Goal: Information Seeking & Learning: Find specific fact

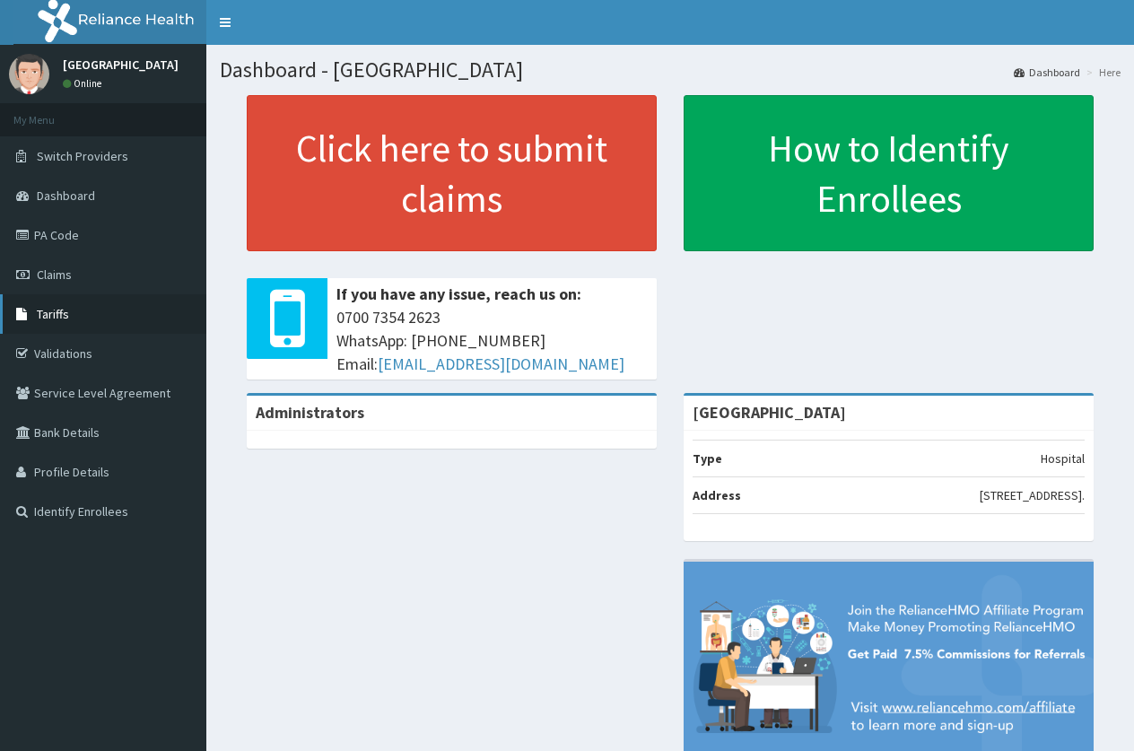
drag, startPoint x: 83, startPoint y: 318, endPoint x: 151, endPoint y: 306, distance: 68.3
click at [82, 317] on link "Tariffs" at bounding box center [103, 313] width 206 height 39
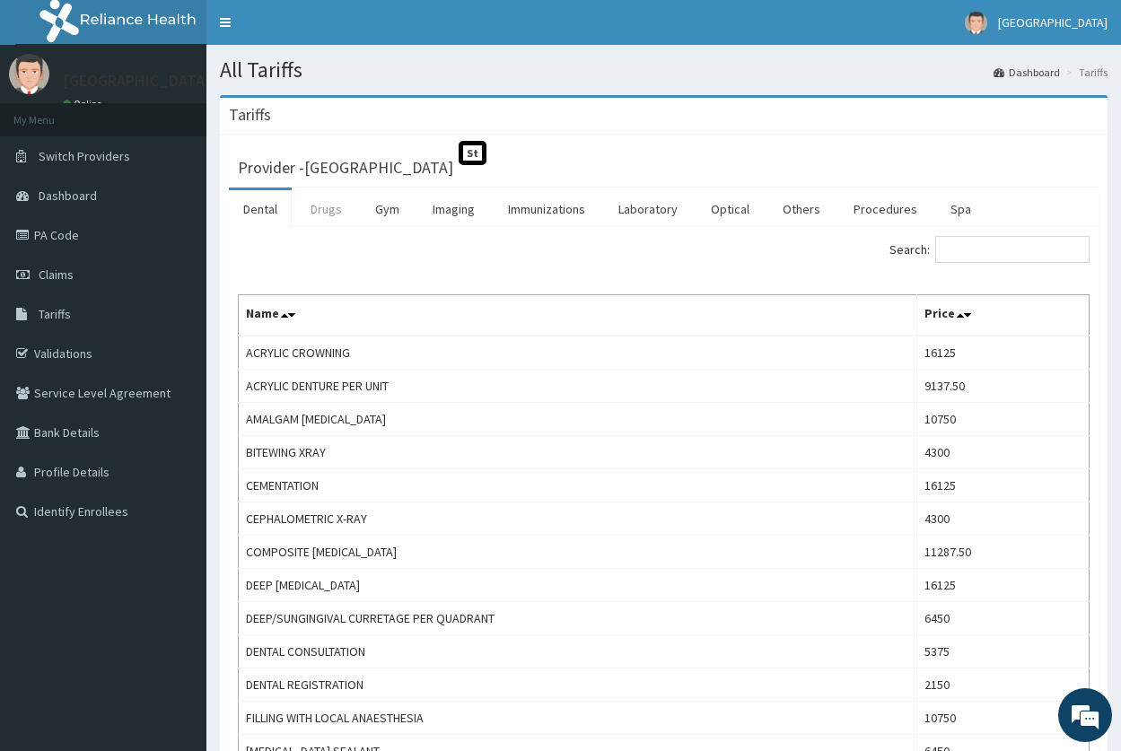
click at [317, 211] on link "Drugs" at bounding box center [326, 209] width 60 height 38
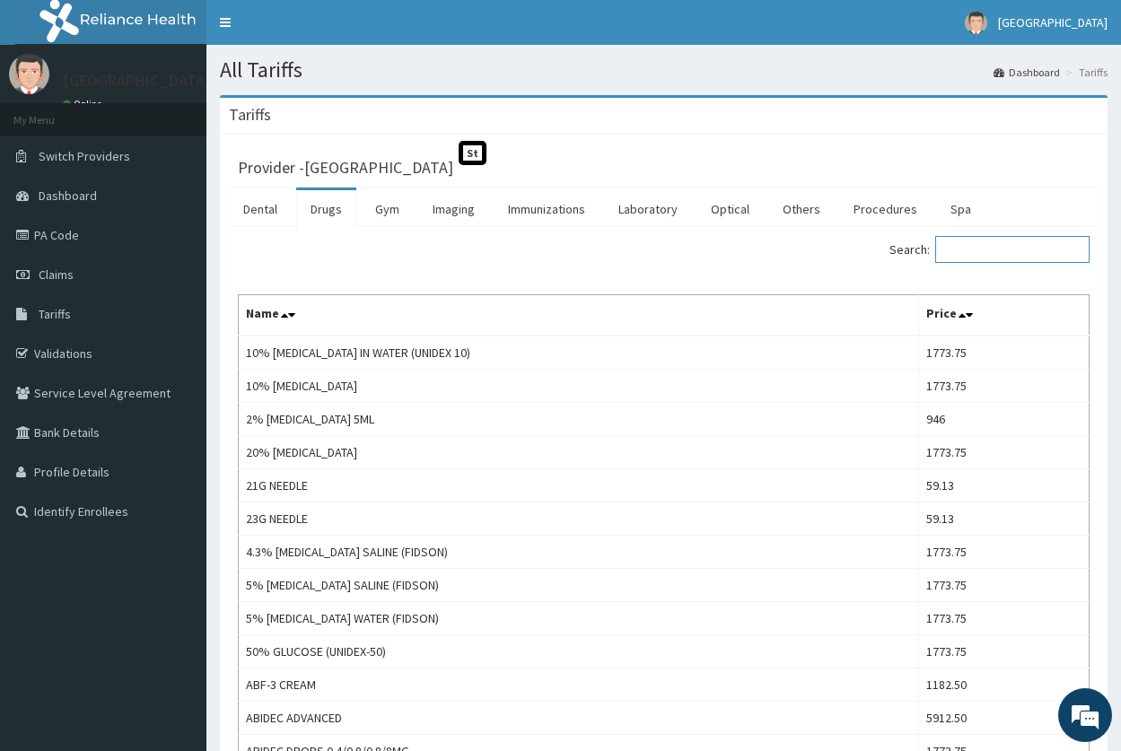
click at [1006, 247] on input "Search:" at bounding box center [1012, 249] width 154 height 27
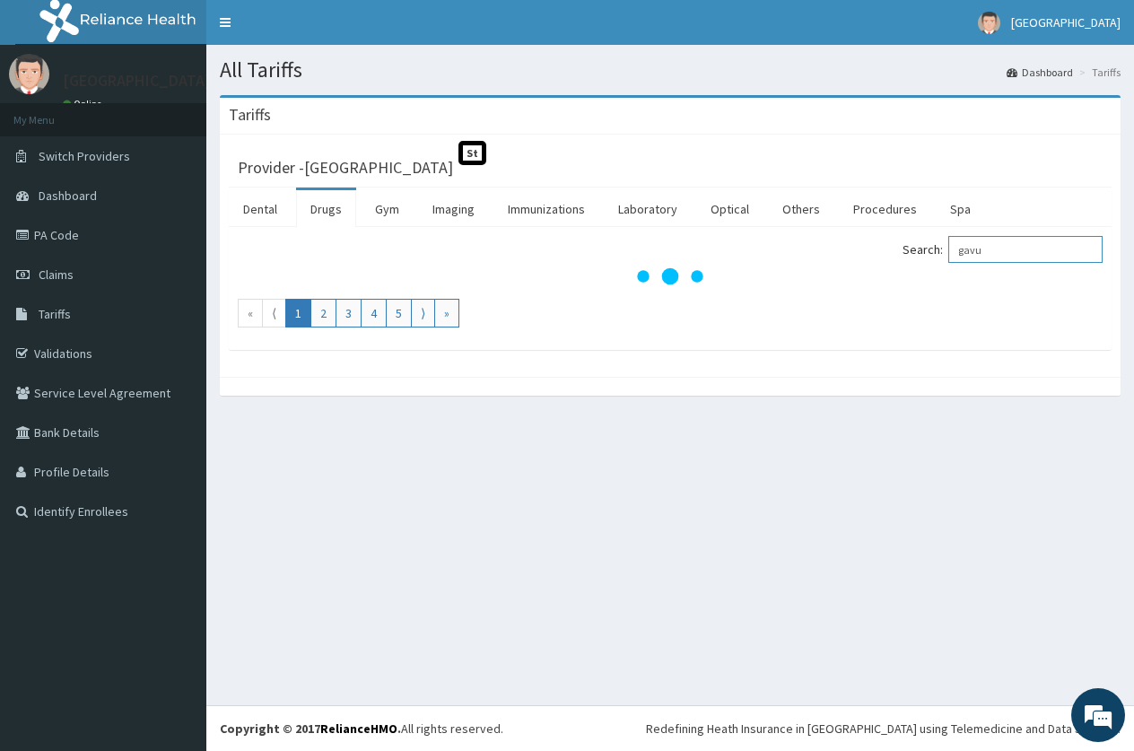
drag, startPoint x: 1027, startPoint y: 250, endPoint x: 950, endPoint y: 248, distance: 76.3
click at [950, 248] on label "Search: gavu" at bounding box center [1003, 249] width 200 height 27
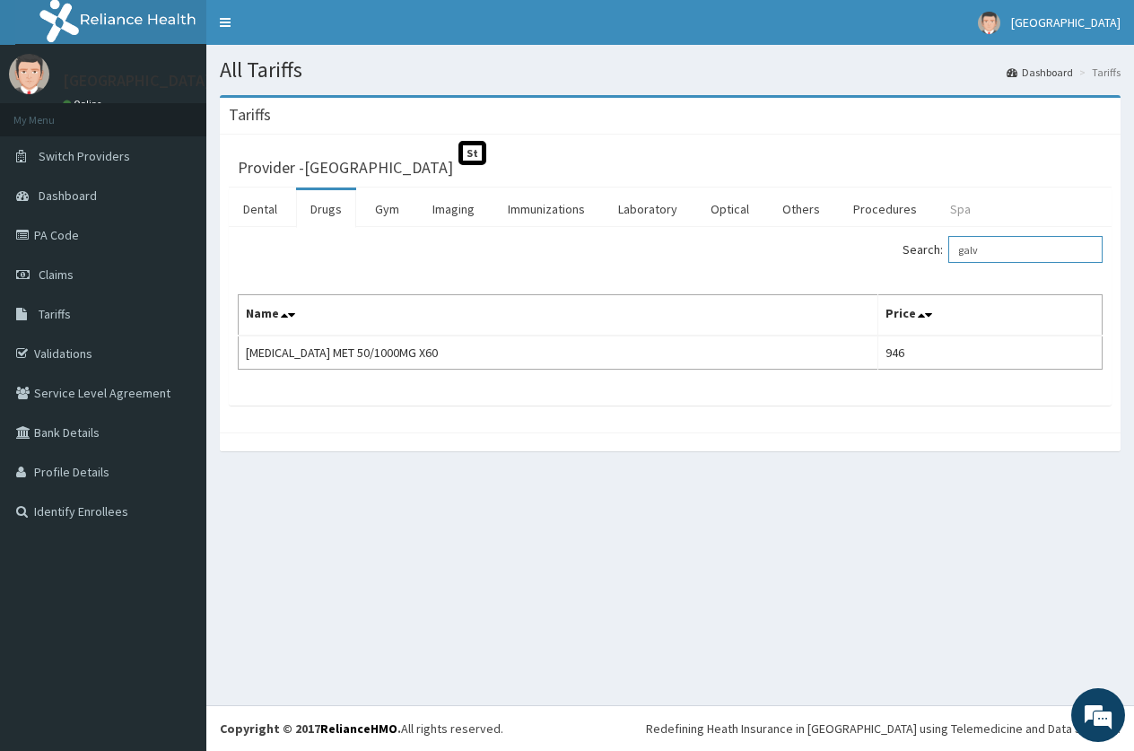
drag, startPoint x: 1044, startPoint y: 255, endPoint x: 929, endPoint y: 193, distance: 130.5
click at [909, 216] on div "Dental Drugs Gym Imaging Immunizations Laboratory Optical Others Procedures Spa…" at bounding box center [670, 297] width 883 height 218
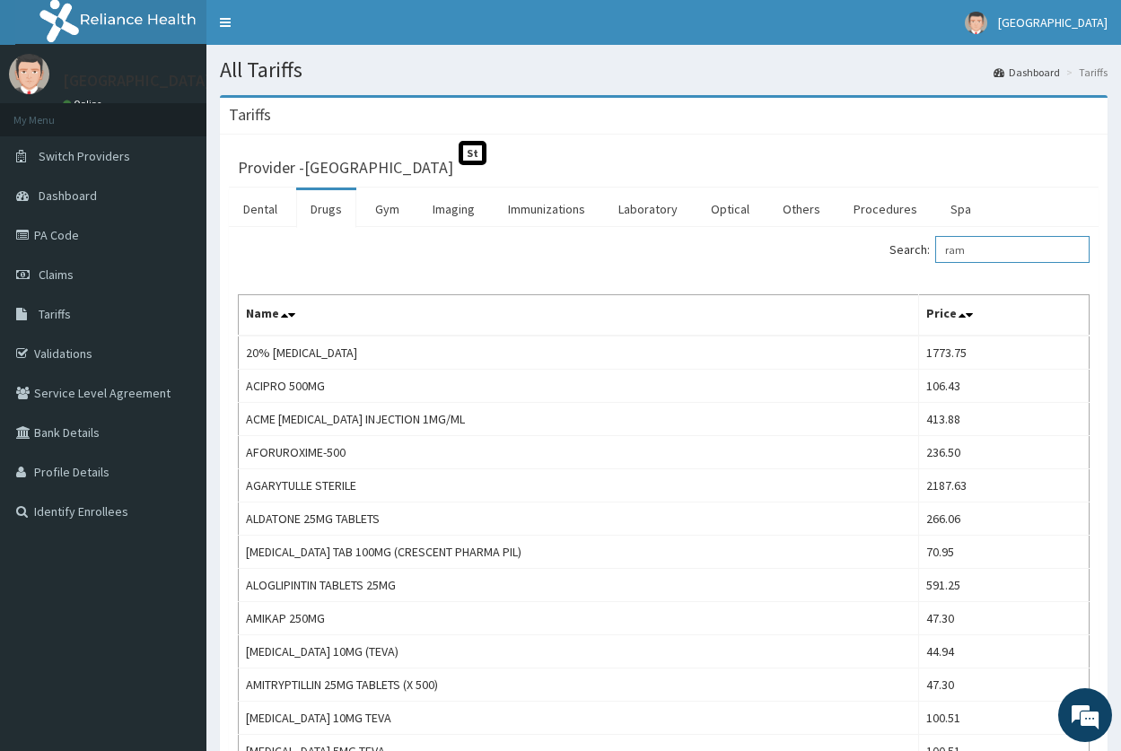
click at [986, 249] on input "ram" at bounding box center [1012, 249] width 154 height 27
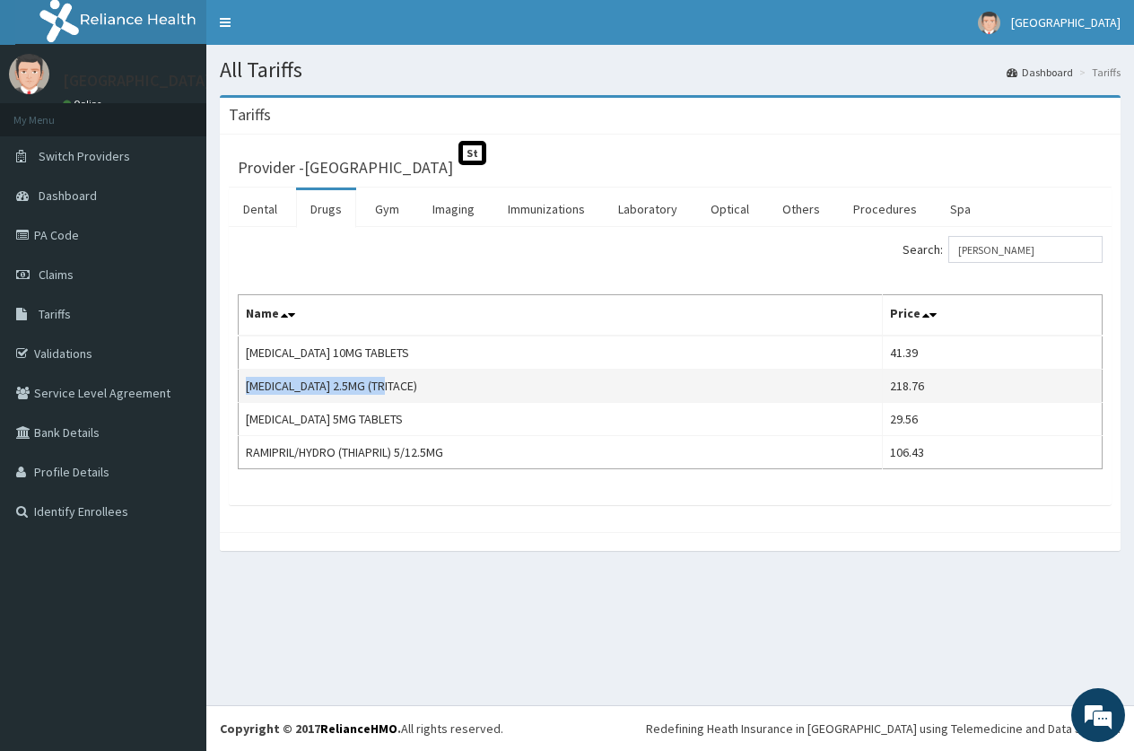
drag, startPoint x: 391, startPoint y: 387, endPoint x: 247, endPoint y: 392, distance: 144.6
click at [247, 392] on td "RAMIPRIL 2.5MG (TRITACE)" at bounding box center [561, 386] width 644 height 33
copy td "RAMIPRIL 2.5MG (TRITACE)"
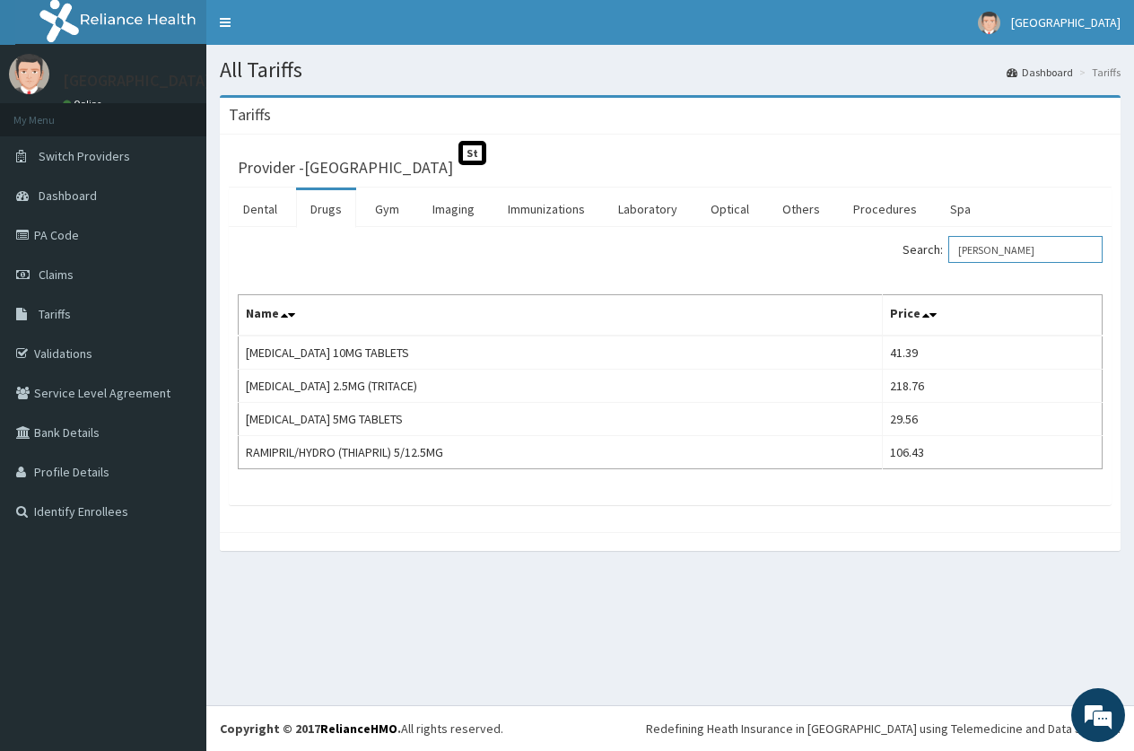
drag, startPoint x: 1004, startPoint y: 252, endPoint x: 884, endPoint y: 253, distance: 120.3
click at [885, 253] on div "Search: ramip" at bounding box center [893, 251] width 419 height 31
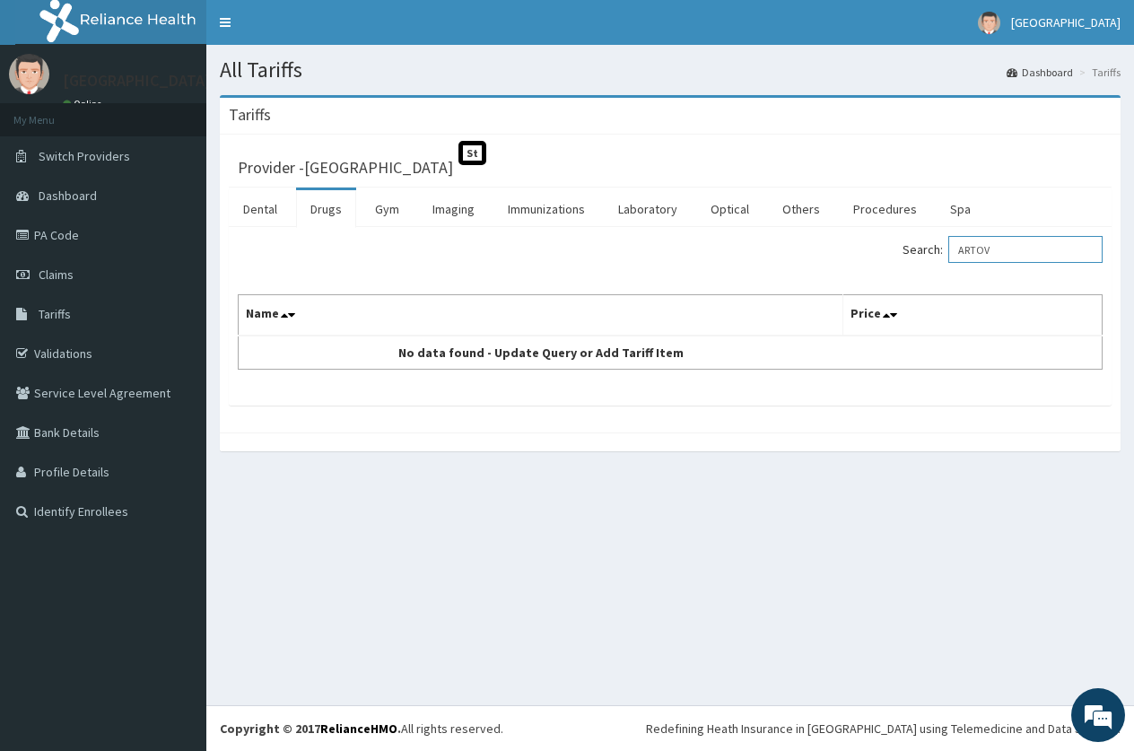
drag, startPoint x: 1017, startPoint y: 256, endPoint x: 929, endPoint y: 249, distance: 88.2
click at [930, 249] on label "Search: ARTOV" at bounding box center [1003, 249] width 200 height 27
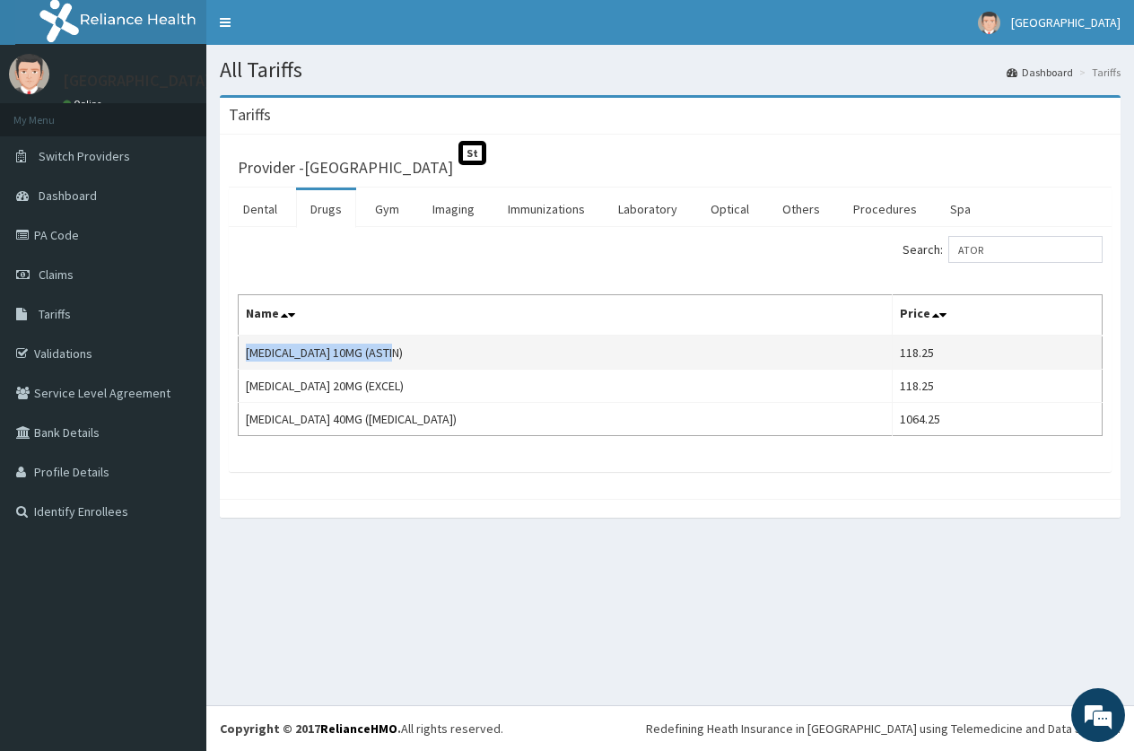
drag, startPoint x: 398, startPoint y: 353, endPoint x: 241, endPoint y: 355, distance: 156.2
click at [241, 355] on td "ATORVASTATIN 10MG (ASTIN)" at bounding box center [566, 353] width 654 height 34
copy td "ATORVASTATIN 10MG (ASTIN)"
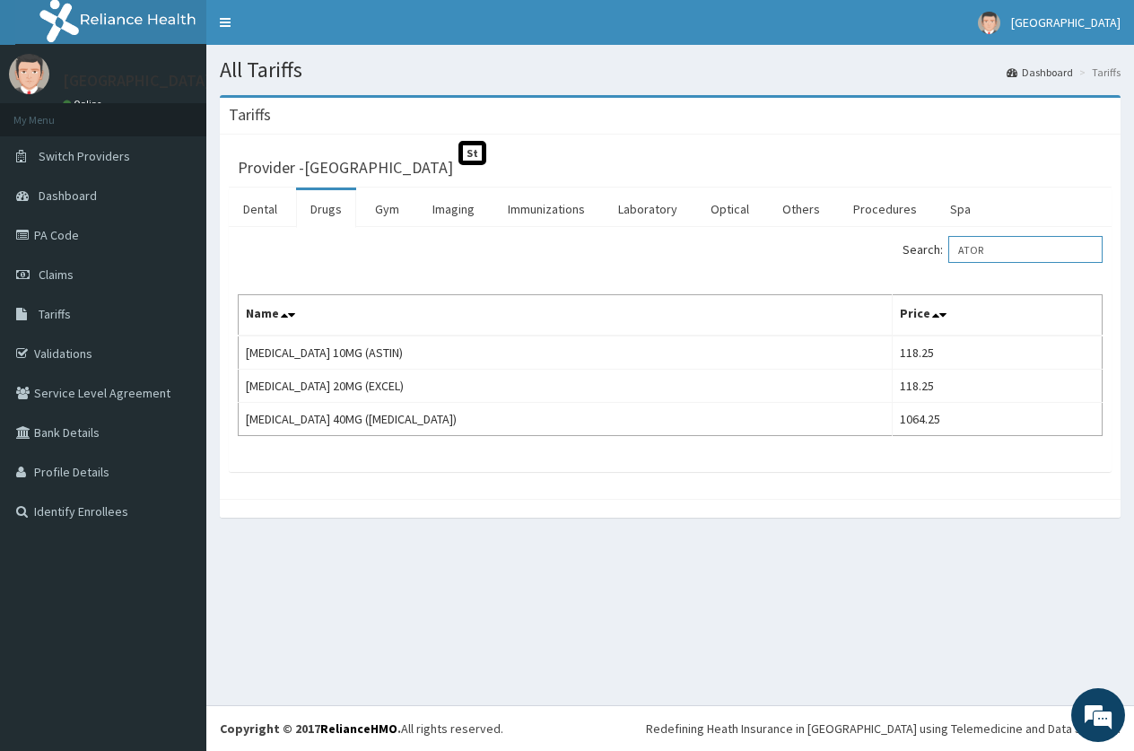
drag, startPoint x: 1001, startPoint y: 248, endPoint x: 894, endPoint y: 240, distance: 107.1
click at [904, 244] on div "Search: ATOR" at bounding box center [893, 251] width 419 height 31
paste input "Glimepiride"
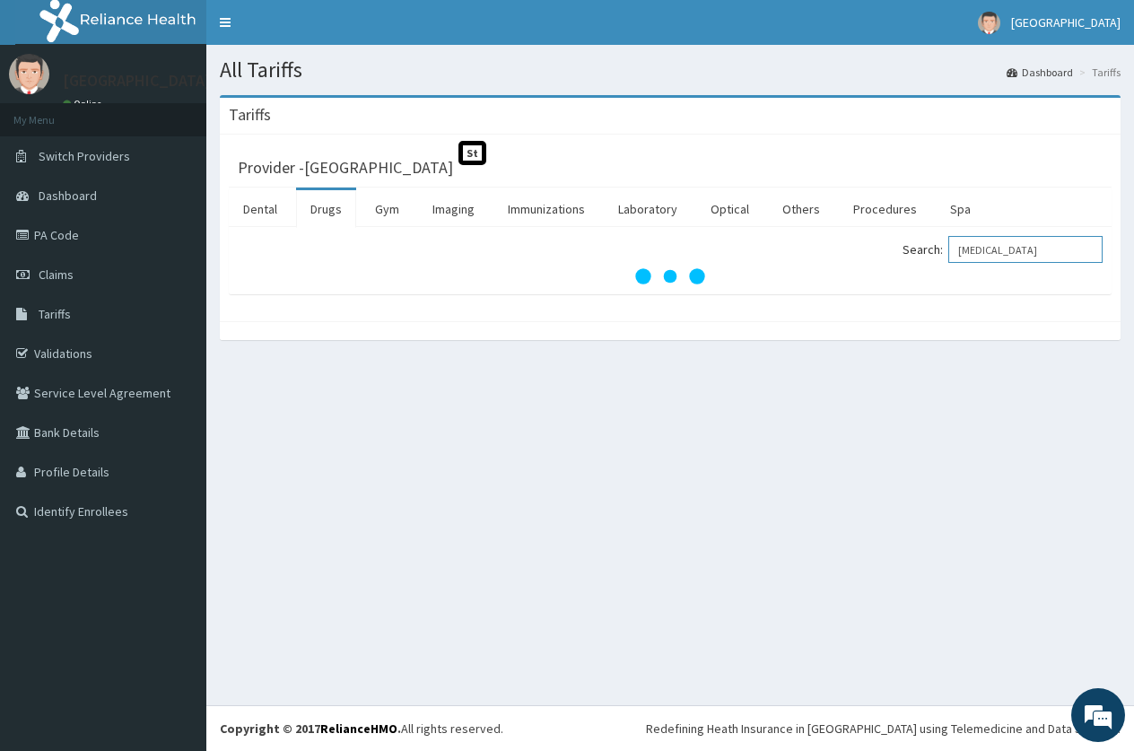
click at [1048, 255] on input "Glimepiride" at bounding box center [1026, 249] width 154 height 27
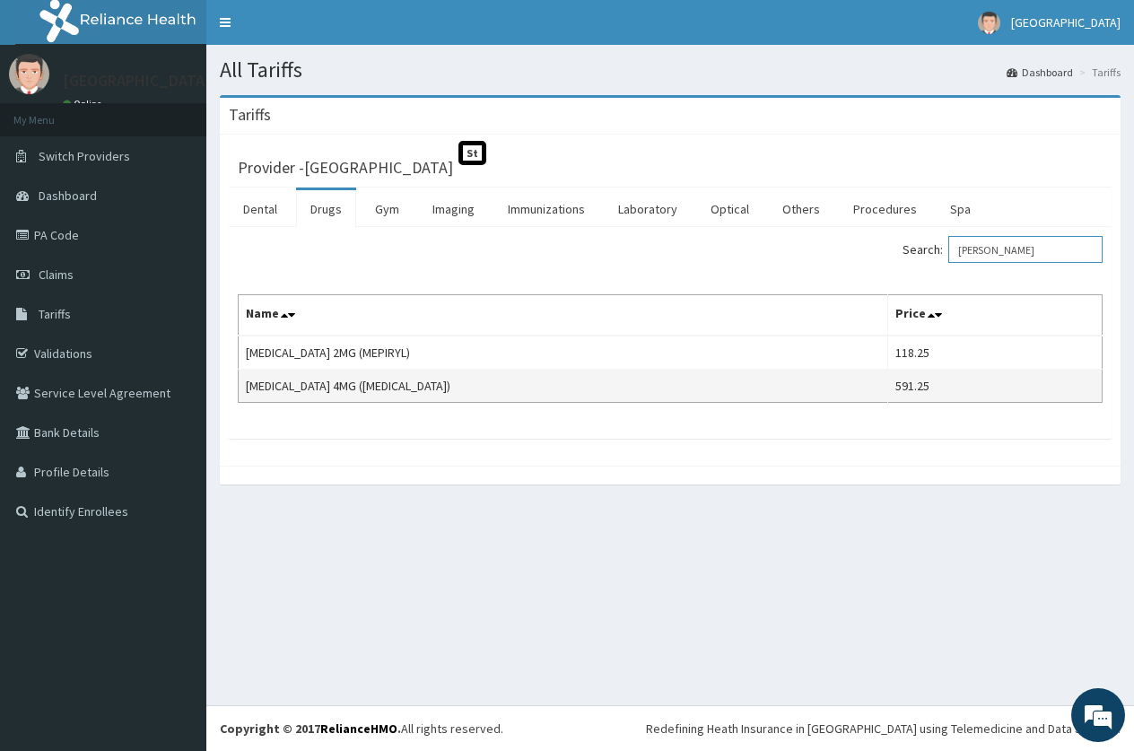
type input "Glime"
drag, startPoint x: 395, startPoint y: 388, endPoint x: 245, endPoint y: 394, distance: 150.0
click at [245, 394] on td "GLIMEPIRIDE 4MG (AMARYL)" at bounding box center [564, 386] width 650 height 33
copy td "GLIMEPIRIDE 4MG (AMARYL)"
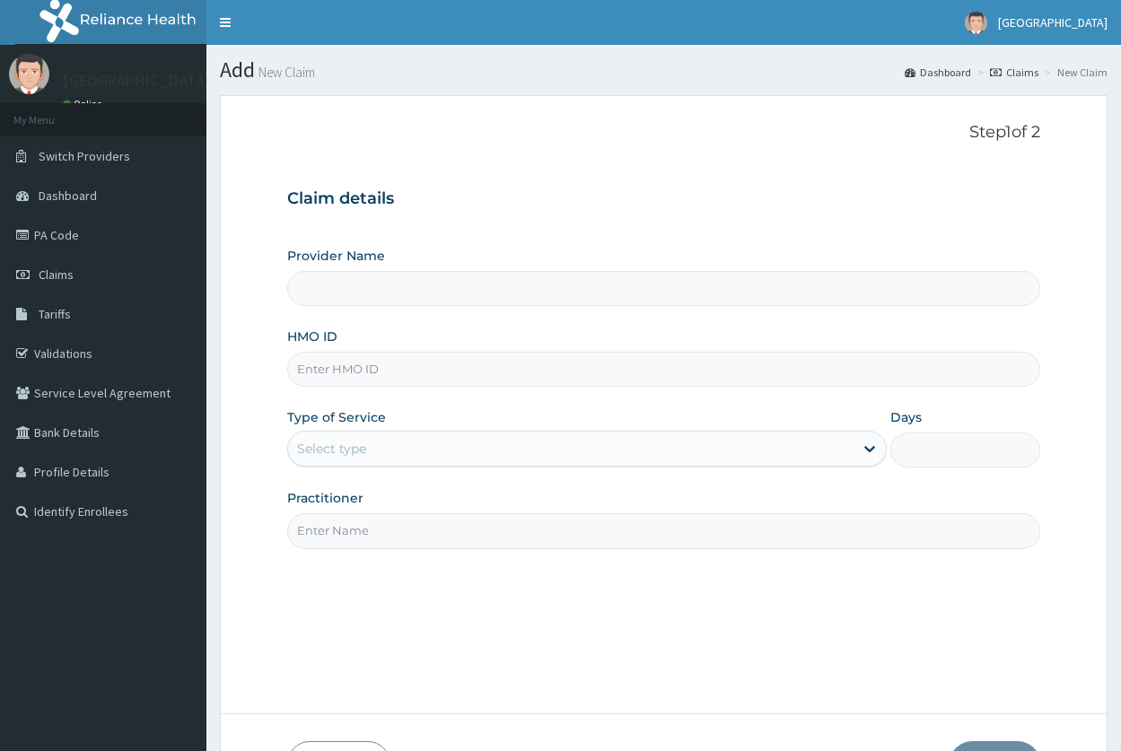
type input "[GEOGRAPHIC_DATA]"
click at [49, 241] on link "PA Code" at bounding box center [103, 234] width 206 height 39
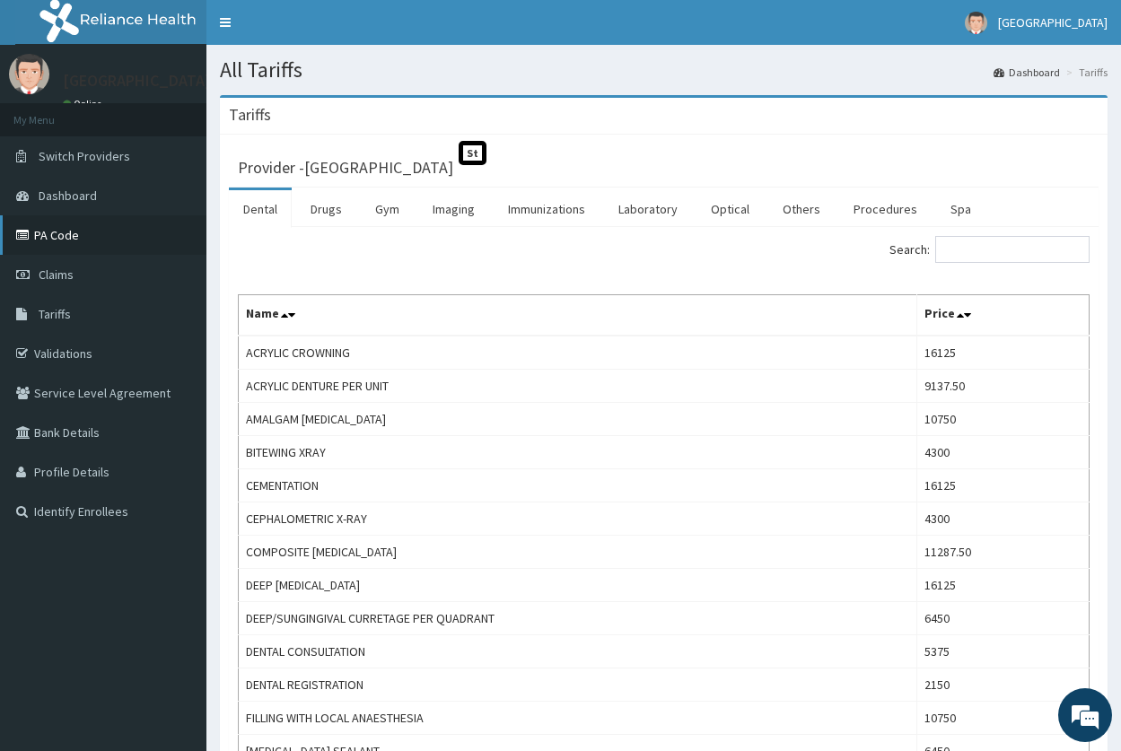
click at [65, 231] on link "PA Code" at bounding box center [103, 234] width 206 height 39
